Goal: Navigation & Orientation: Find specific page/section

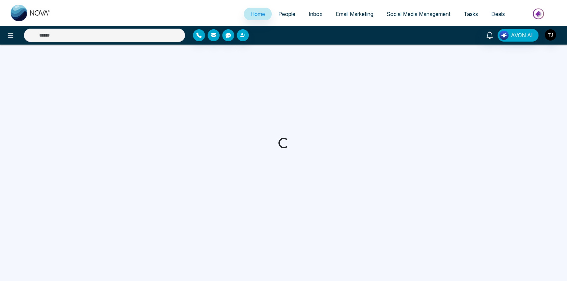
select select "*"
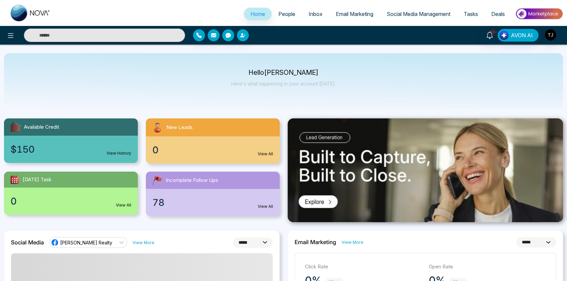
click at [280, 14] on span "People" at bounding box center [287, 14] width 17 height 7
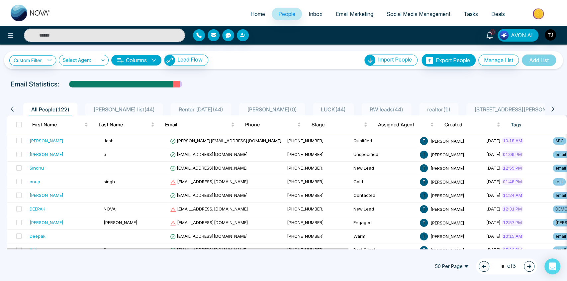
click at [312, 12] on span "Inbox" at bounding box center [316, 14] width 14 height 7
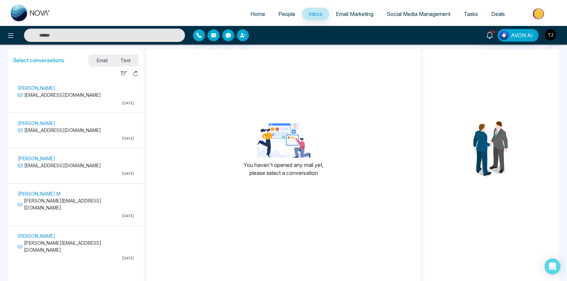
click at [347, 16] on span "Email Marketing" at bounding box center [355, 14] width 38 height 7
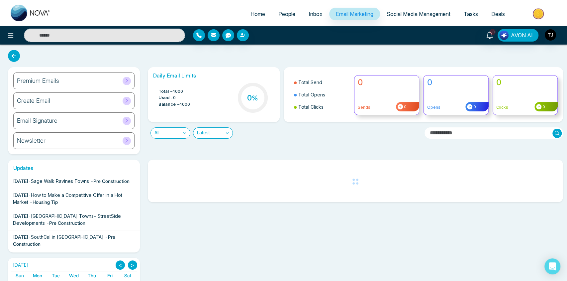
click at [390, 13] on span "Social Media Management" at bounding box center [419, 14] width 64 height 7
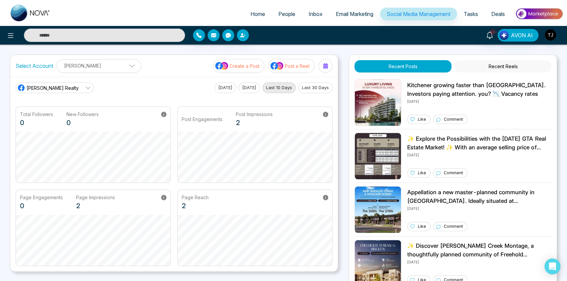
click at [465, 14] on span "Tasks" at bounding box center [471, 14] width 14 height 7
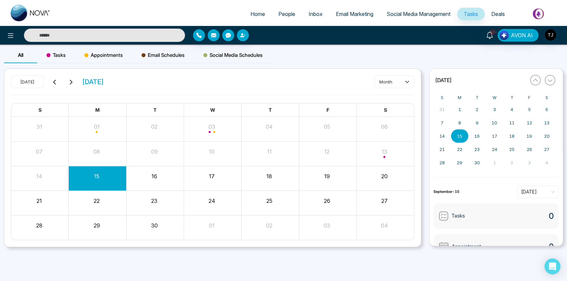
click at [497, 13] on span "Deals" at bounding box center [499, 14] width 14 height 7
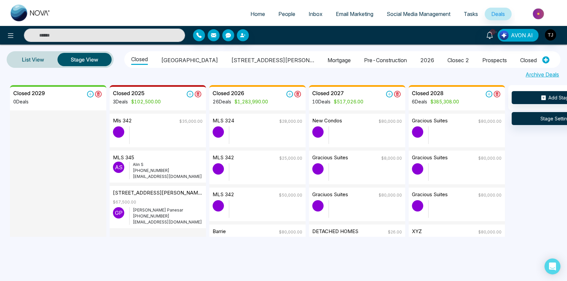
click at [404, 78] on div "List View Stage View [GEOGRAPHIC_DATA] 1515 [PERSON_NAME] parkway Mortgage pre-…" at bounding box center [283, 65] width 567 height 41
click at [287, 11] on span "People" at bounding box center [287, 14] width 17 height 7
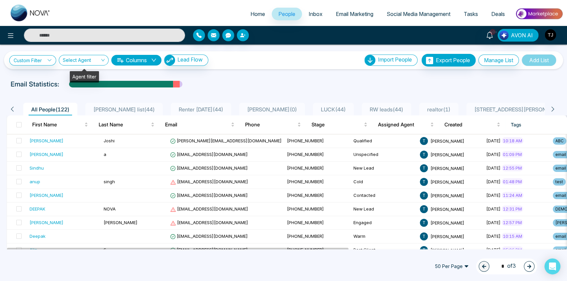
click at [97, 59] on input "search" at bounding box center [81, 61] width 37 height 13
click at [40, 58] on link "Custom Filter" at bounding box center [32, 60] width 47 height 10
click at [88, 60] on input "search" at bounding box center [81, 61] width 37 height 13
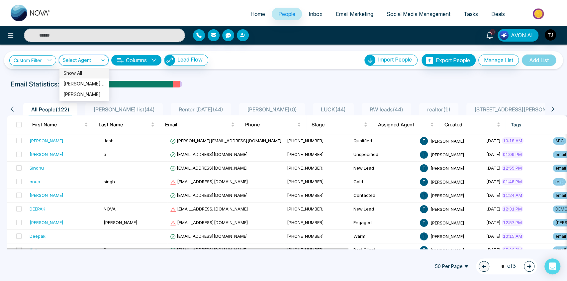
click at [87, 73] on div "Show All" at bounding box center [84, 72] width 42 height 7
click at [93, 57] on span "Show All" at bounding box center [84, 60] width 42 height 6
click at [86, 86] on div "[PERSON_NAME] (me)" at bounding box center [84, 83] width 42 height 7
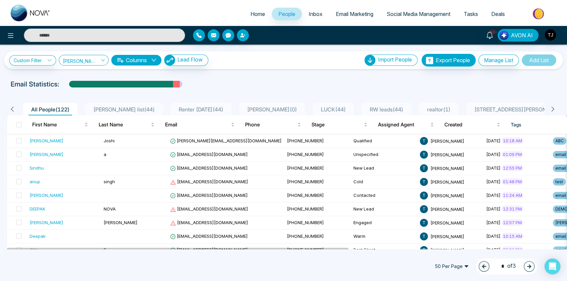
click at [334, 33] on div "10+ AVON AI" at bounding box center [449, 35] width 236 height 13
click at [309, 38] on div at bounding box center [260, 35] width 134 height 12
click at [407, 281] on div at bounding box center [283, 281] width 567 height 0
click at [433, 281] on div at bounding box center [283, 281] width 567 height 0
click at [420, 141] on span "T" at bounding box center [424, 141] width 8 height 8
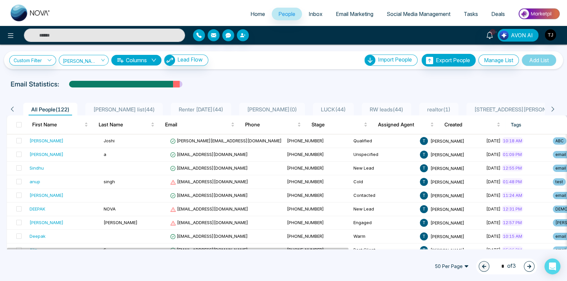
click at [479, 281] on div at bounding box center [283, 281] width 567 height 0
click at [545, 281] on div at bounding box center [283, 281] width 567 height 0
click at [323, 80] on div "Email Statistics:" at bounding box center [191, 84] width 361 height 10
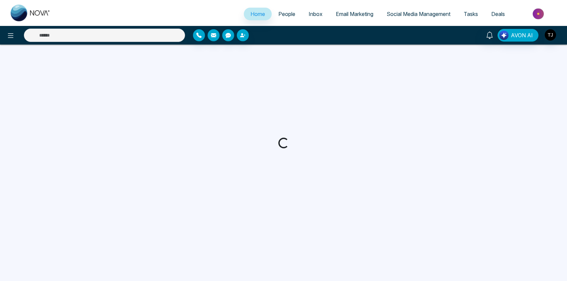
select select "*"
